Goal: Task Accomplishment & Management: Use online tool/utility

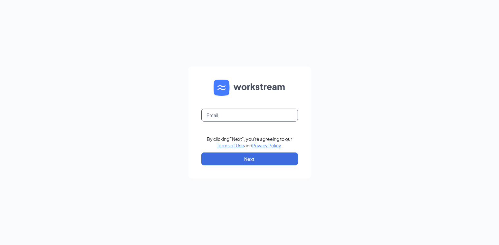
click at [219, 116] on input "text" at bounding box center [249, 115] width 97 height 13
type input "mhill@biggace.com"
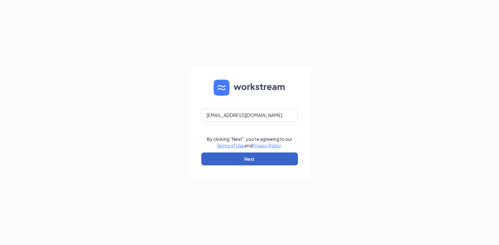
click at [227, 155] on button "Next" at bounding box center [249, 158] width 97 height 13
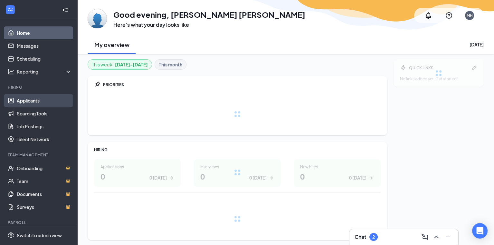
click at [32, 100] on link "Applicants" at bounding box center [44, 100] width 55 height 13
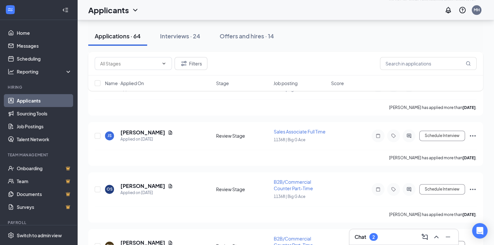
scroll to position [1417, 0]
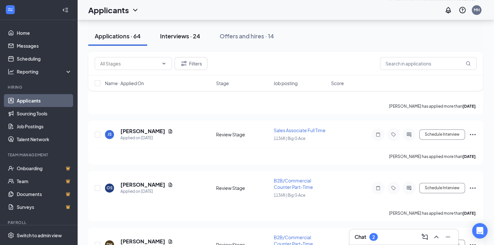
click at [185, 34] on div "Interviews · 24" at bounding box center [180, 36] width 40 height 8
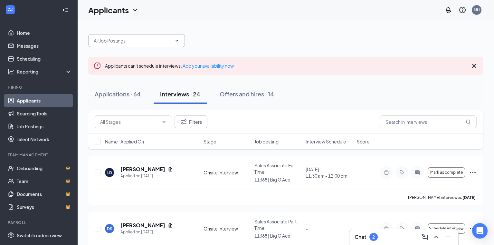
click at [123, 38] on input "text" at bounding box center [133, 40] width 78 height 7
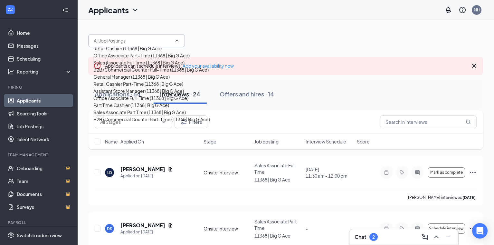
click at [213, 16] on div "Applicants MH" at bounding box center [285, 10] width 417 height 20
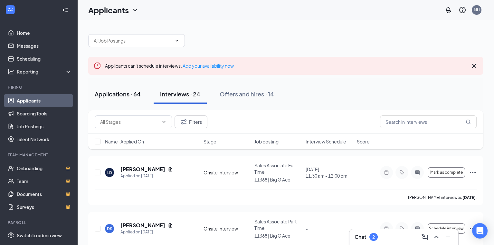
click at [124, 96] on div "Applications · 64" at bounding box center [118, 94] width 46 height 8
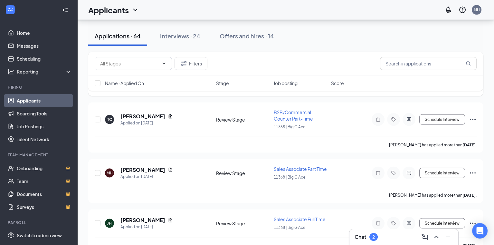
scroll to position [2125, 0]
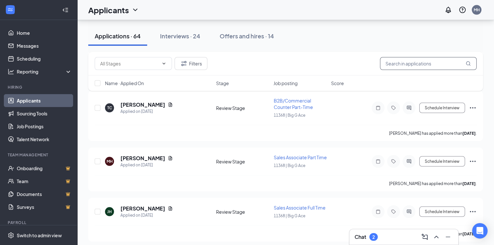
click at [412, 67] on input "text" at bounding box center [428, 63] width 97 height 13
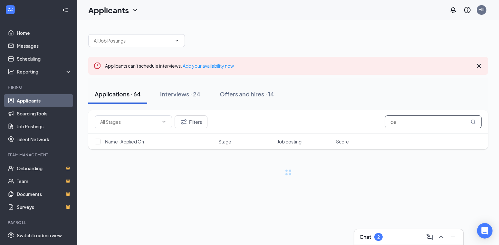
type input "d"
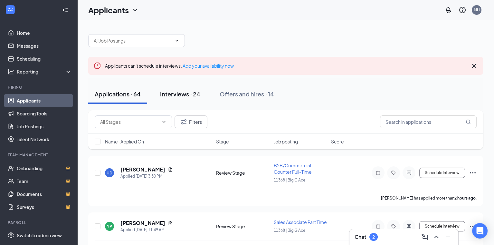
click at [184, 95] on div "Interviews · 24" at bounding box center [180, 94] width 40 height 8
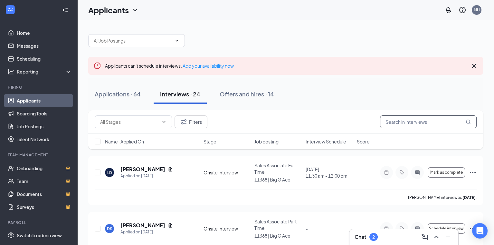
click at [401, 122] on input "text" at bounding box center [428, 121] width 97 height 13
type input "s"
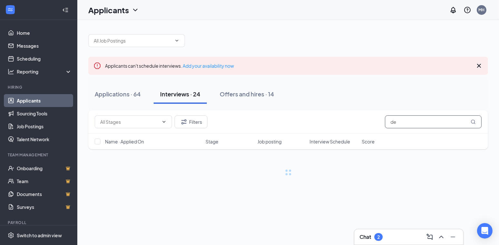
type input "d"
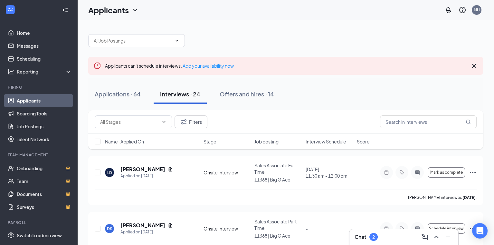
click at [33, 100] on link "Applicants" at bounding box center [44, 100] width 55 height 13
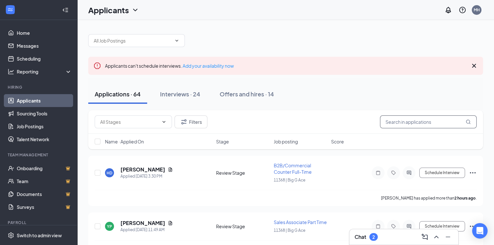
click at [409, 119] on input "text" at bounding box center [428, 121] width 97 height 13
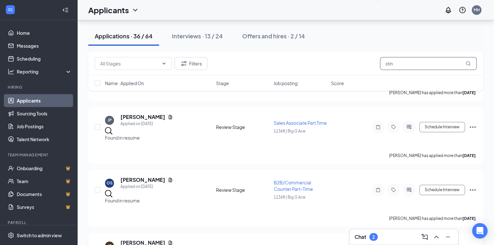
scroll to position [869, 0]
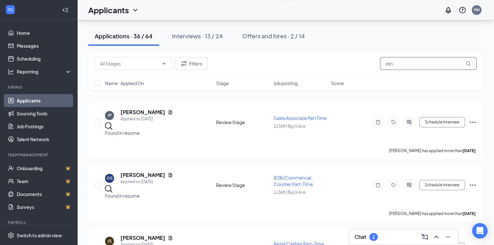
drag, startPoint x: 410, startPoint y: 61, endPoint x: 355, endPoint y: 70, distance: 54.8
click at [355, 70] on div "Filters stin" at bounding box center [286, 63] width 382 height 13
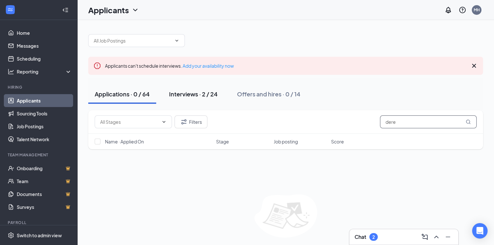
type input "dere"
click at [197, 91] on div "Interviews · 2 / 24" at bounding box center [193, 94] width 49 height 8
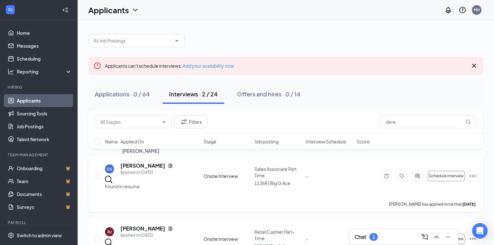
click at [134, 165] on h5 "[PERSON_NAME]" at bounding box center [142, 165] width 45 height 7
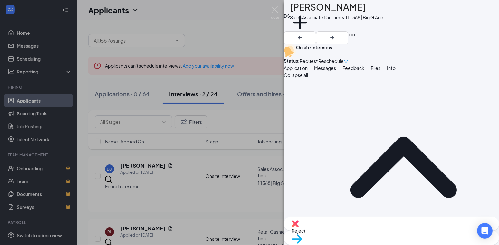
click at [356, 31] on icon "Ellipses" at bounding box center [352, 35] width 8 height 8
click at [439, 24] on link "View full application" at bounding box center [441, 21] width 42 height 7
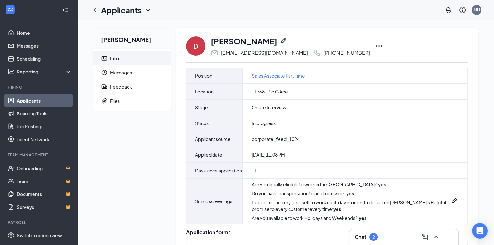
click at [375, 44] on icon "Ellipses" at bounding box center [379, 46] width 8 height 8
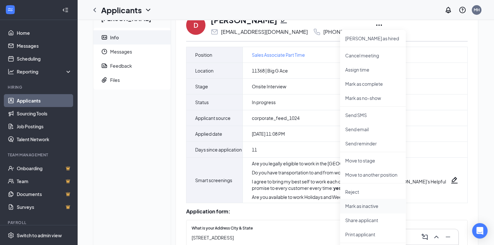
scroll to position [32, 0]
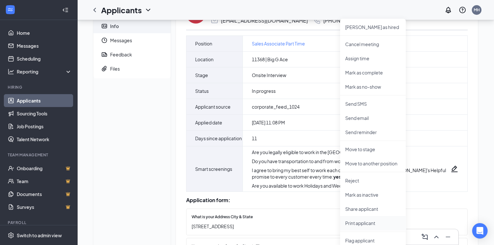
click at [363, 223] on p "Print applicant" at bounding box center [372, 223] width 55 height 6
